Goal: Navigation & Orientation: Find specific page/section

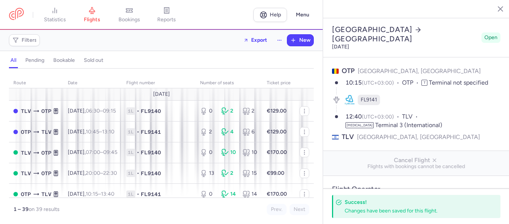
select select "days"
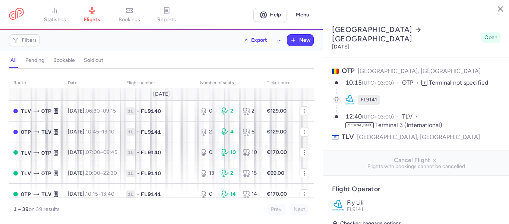
select select "days"
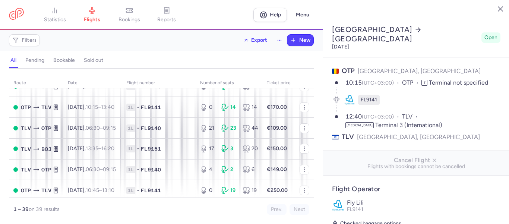
click at [493, 9] on icon "button" at bounding box center [494, 8] width 7 height 7
